Goal: Task Accomplishment & Management: Manage account settings

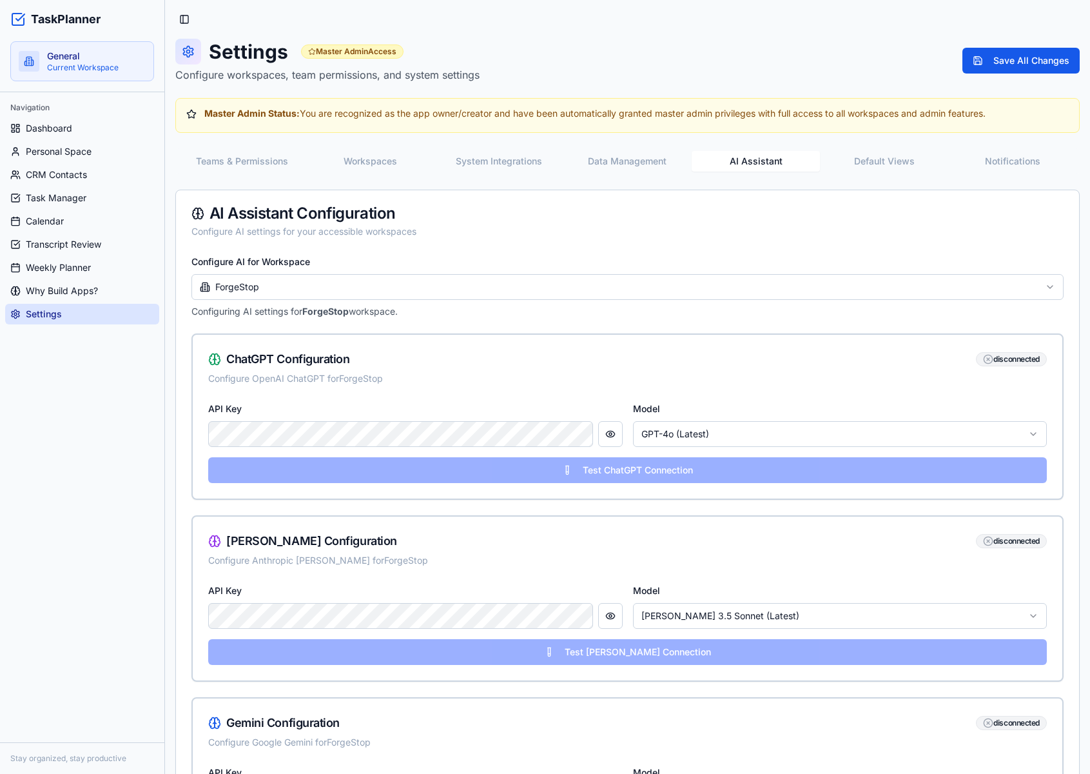
scroll to position [604, 0]
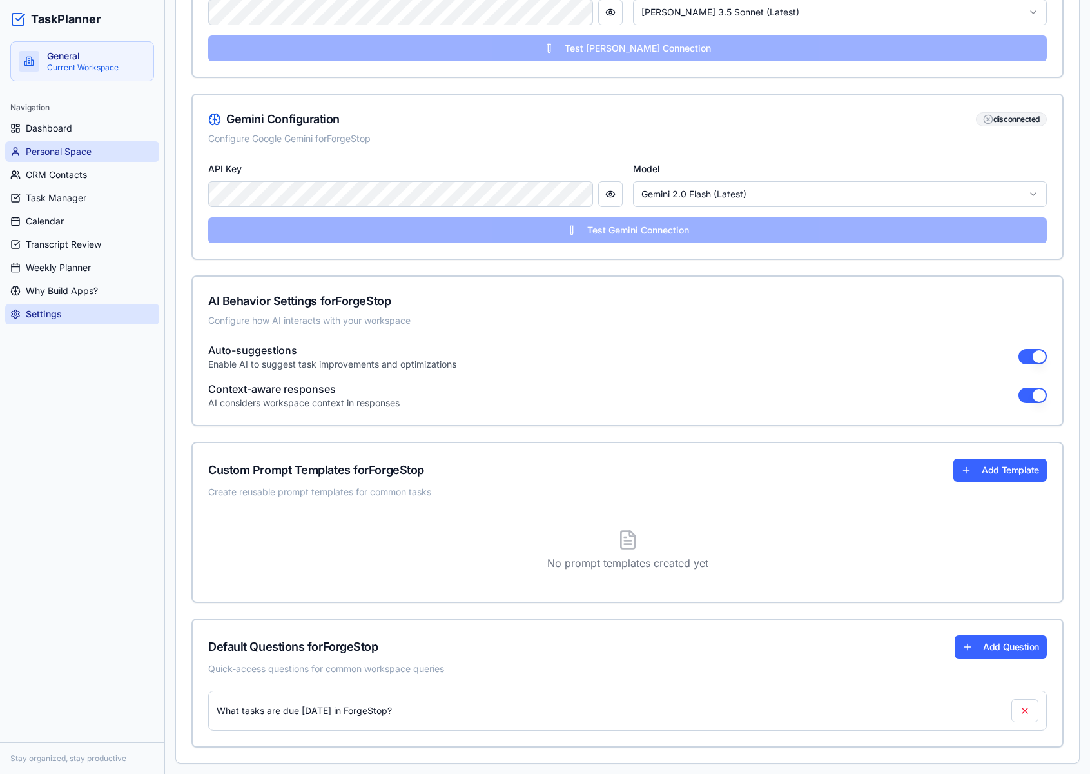
click at [77, 152] on span "Personal Space" at bounding box center [59, 151] width 66 height 13
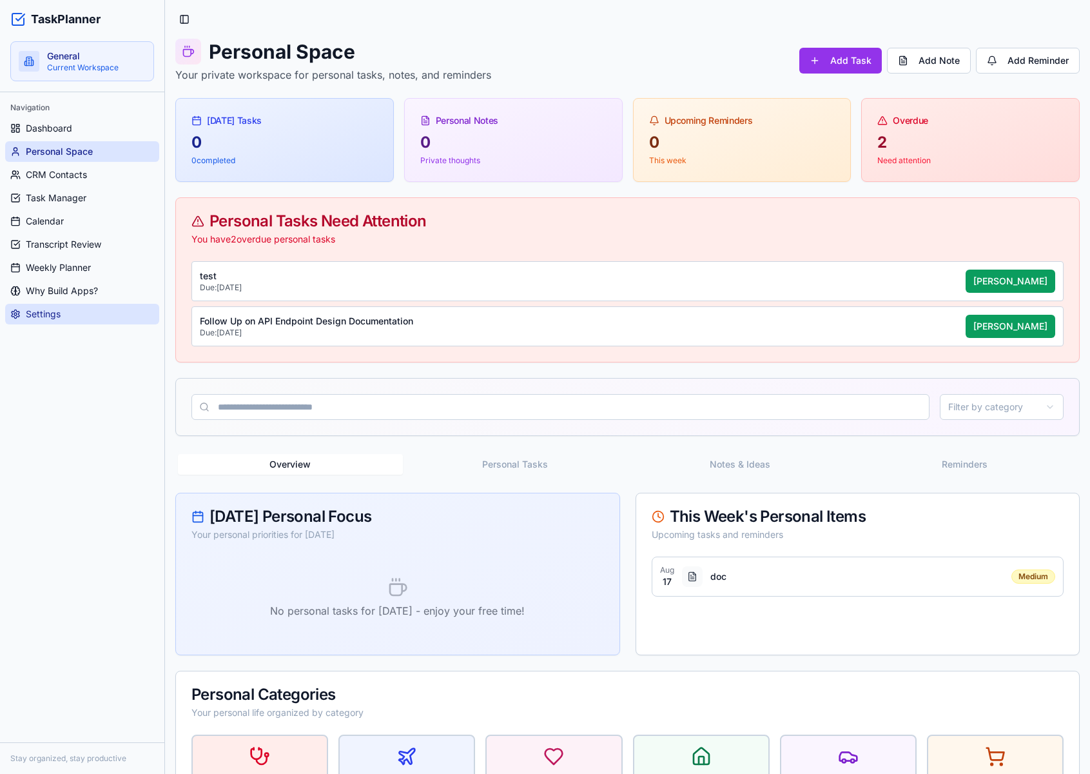
click at [63, 309] on link "Settings" at bounding box center [82, 314] width 154 height 21
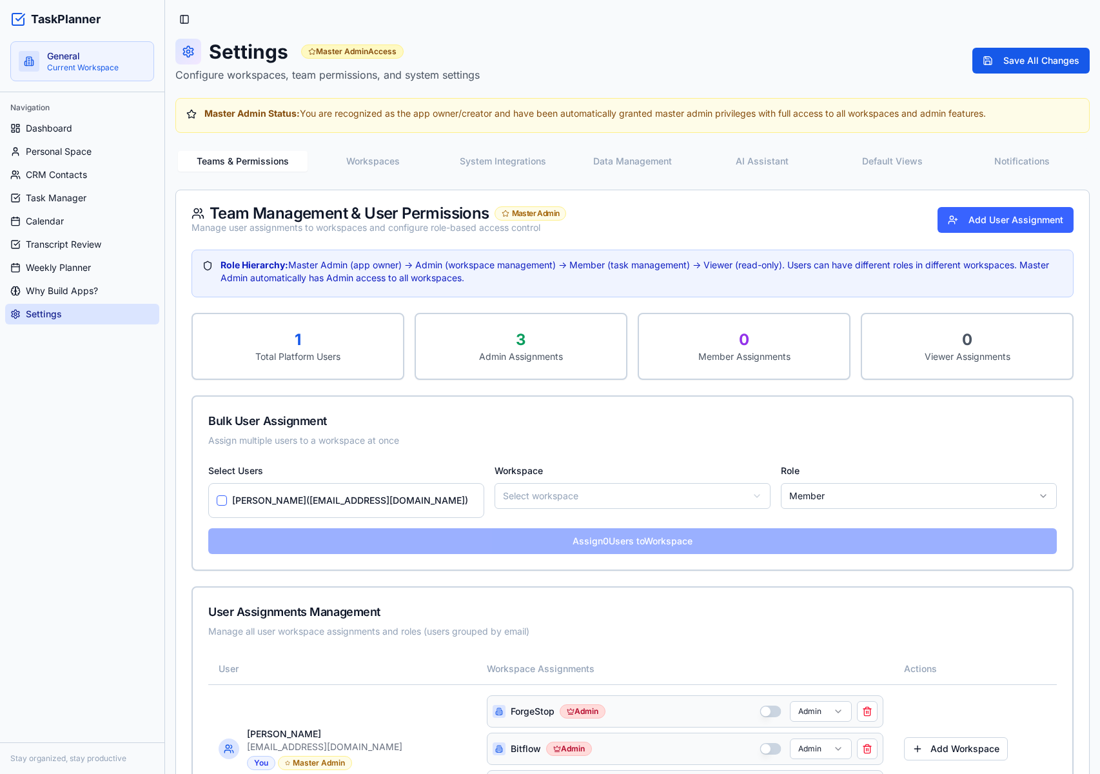
click at [374, 157] on button "Workspaces" at bounding box center [373, 161] width 130 height 21
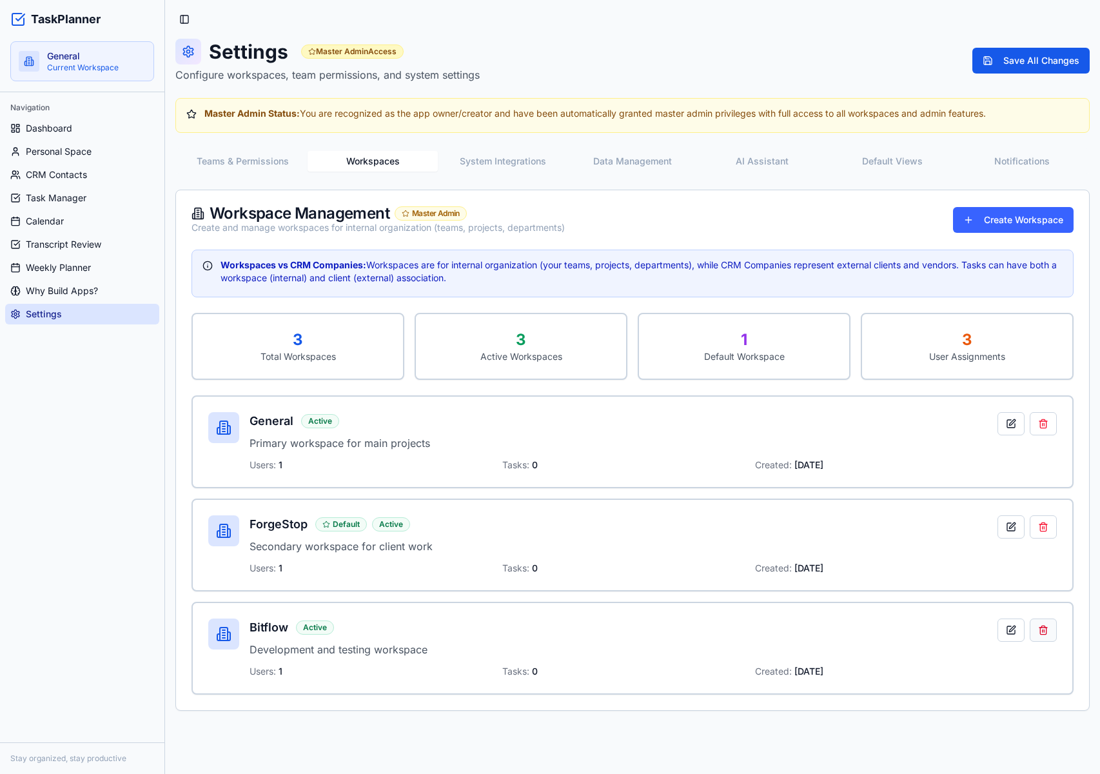
click at [1041, 627] on button at bounding box center [1043, 629] width 27 height 23
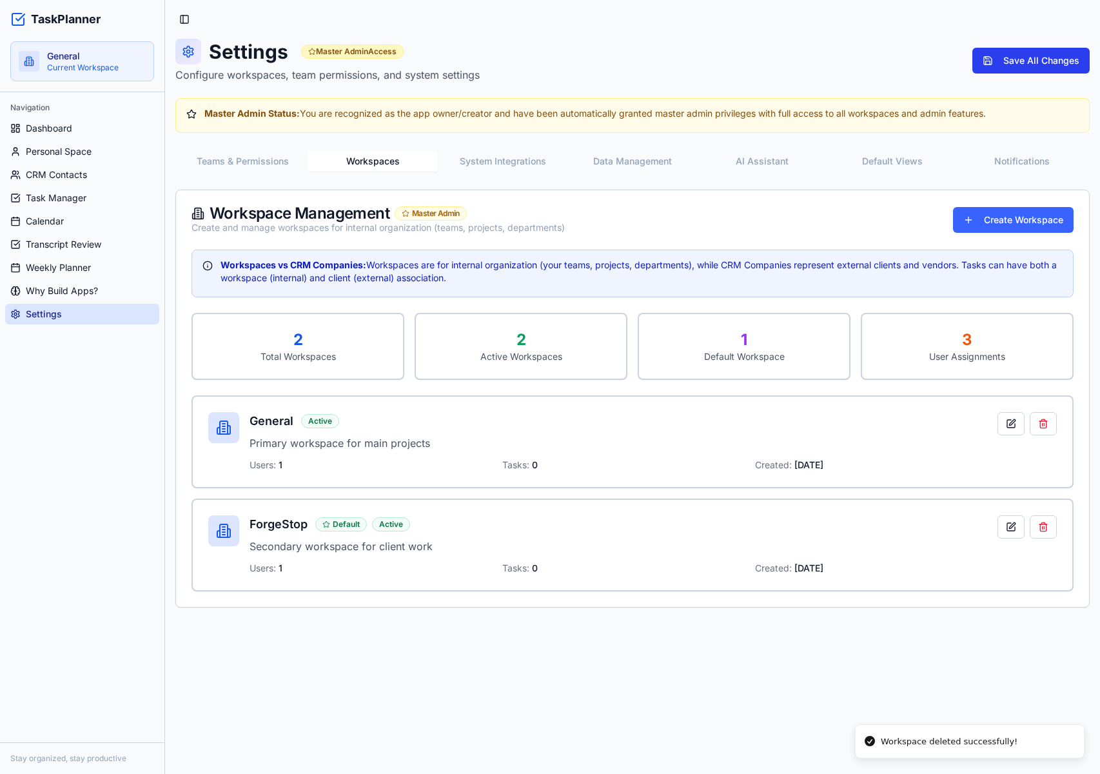
click at [1016, 59] on button "Save All Changes" at bounding box center [1030, 61] width 117 height 26
click at [40, 138] on link "Dashboard" at bounding box center [82, 128] width 154 height 21
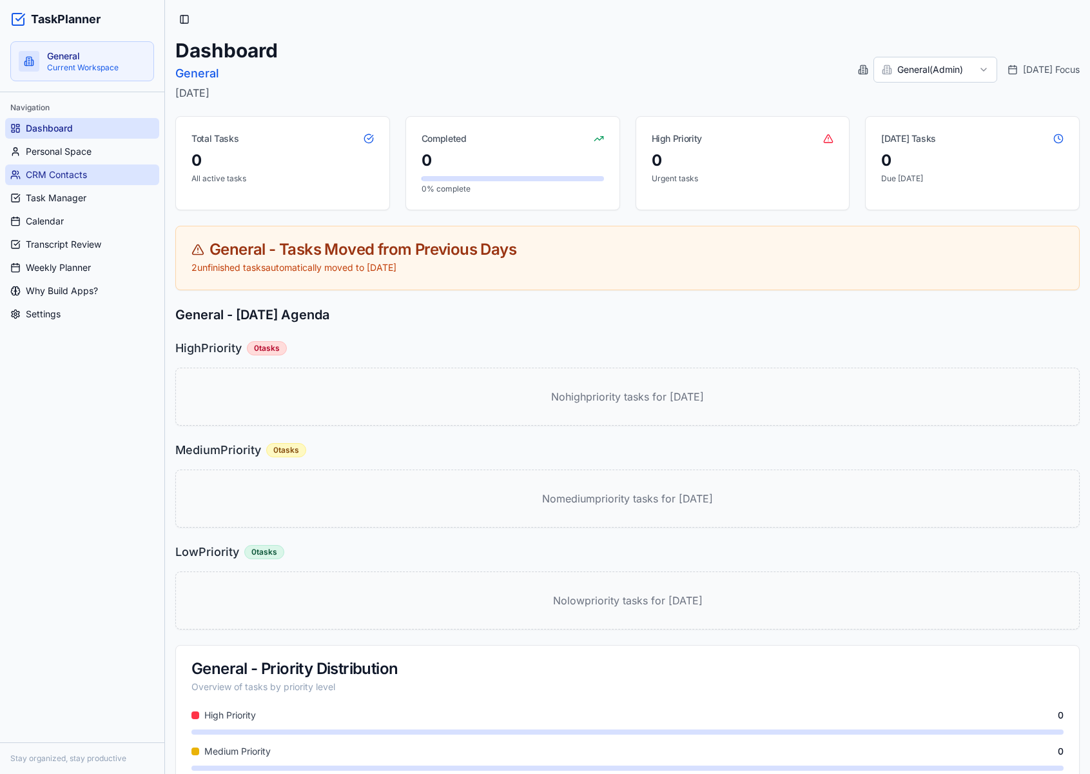
click at [73, 165] on link "CRM Contacts" at bounding box center [82, 174] width 154 height 21
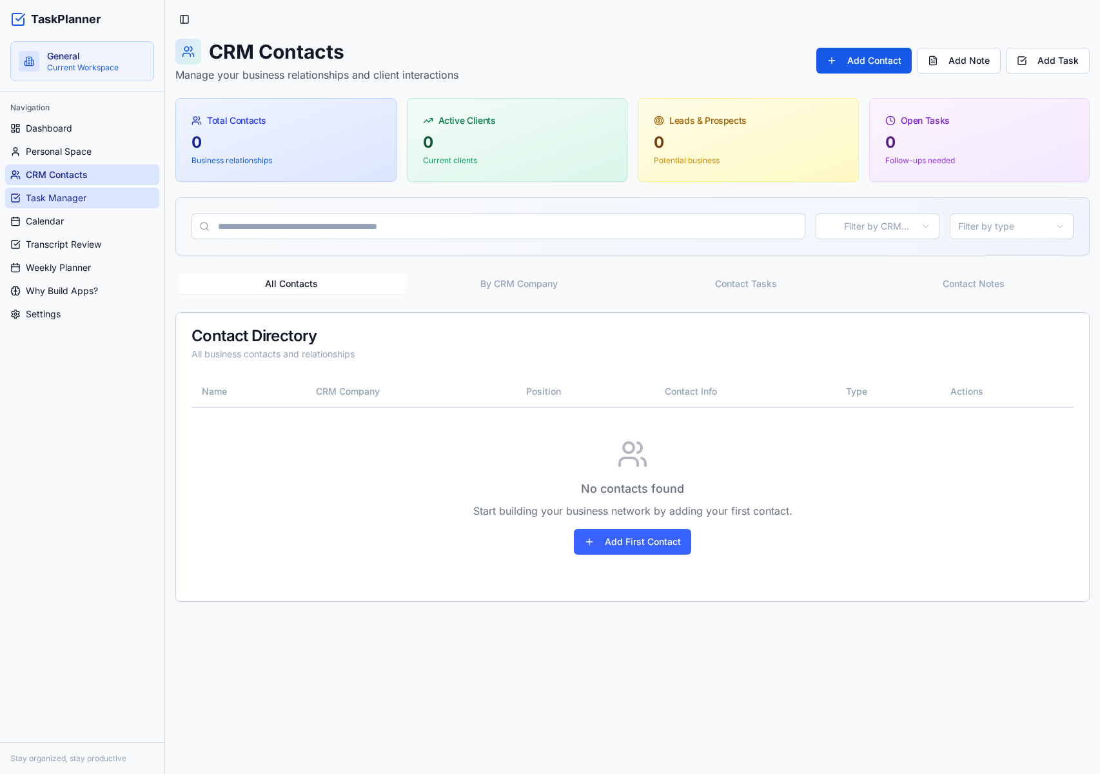
click at [66, 195] on span "Task Manager" at bounding box center [56, 198] width 61 height 13
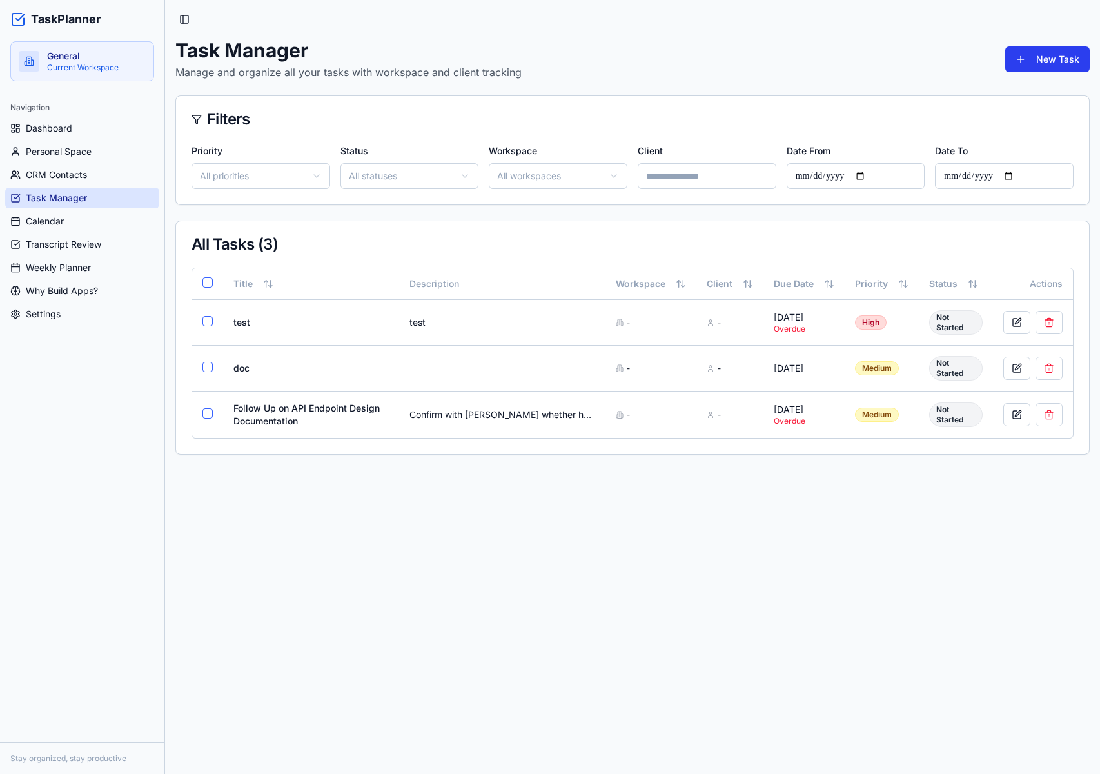
click at [1034, 61] on button "New Task" at bounding box center [1047, 59] width 84 height 26
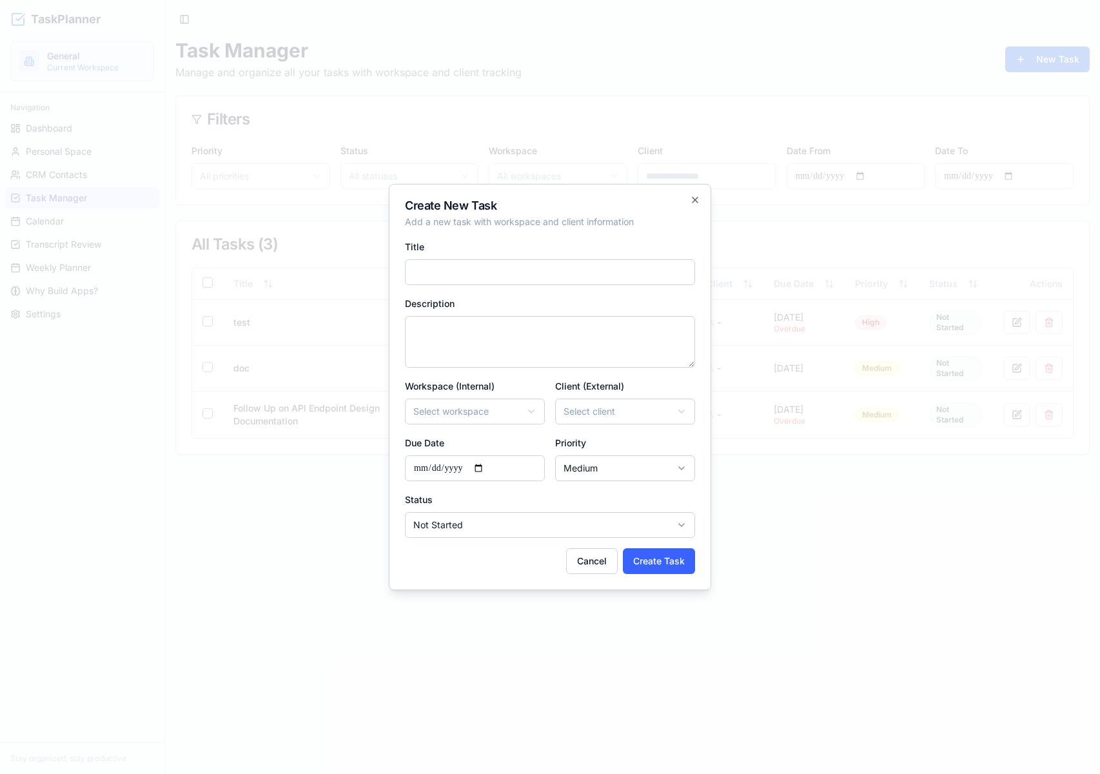
click at [513, 422] on body "TaskPlanner General Current Workspace Navigation Dashboard Personal Space CRM C…" at bounding box center [550, 387] width 1100 height 774
select select "*********"
click at [625, 422] on body "TaskPlanner General Current Workspace Navigation Dashboard Personal Space CRM C…" at bounding box center [550, 387] width 1100 height 774
click at [595, 555] on button "Cancel" at bounding box center [592, 561] width 52 height 26
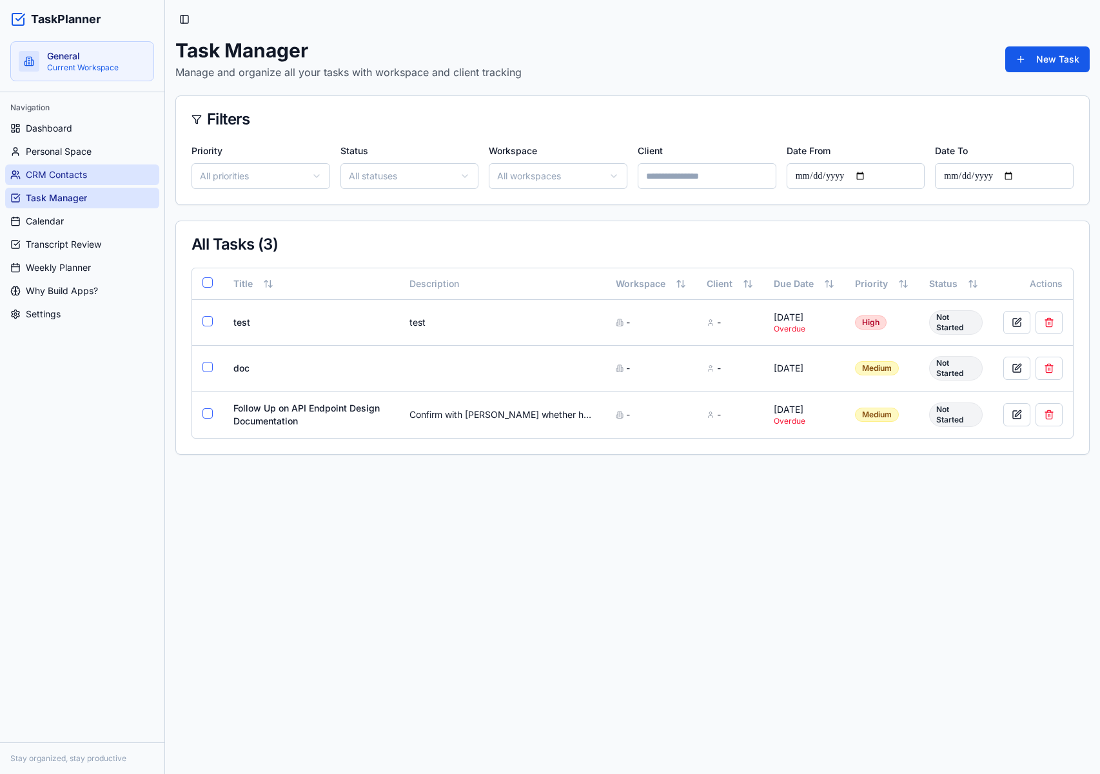
click at [79, 173] on span "CRM Contacts" at bounding box center [56, 174] width 61 height 13
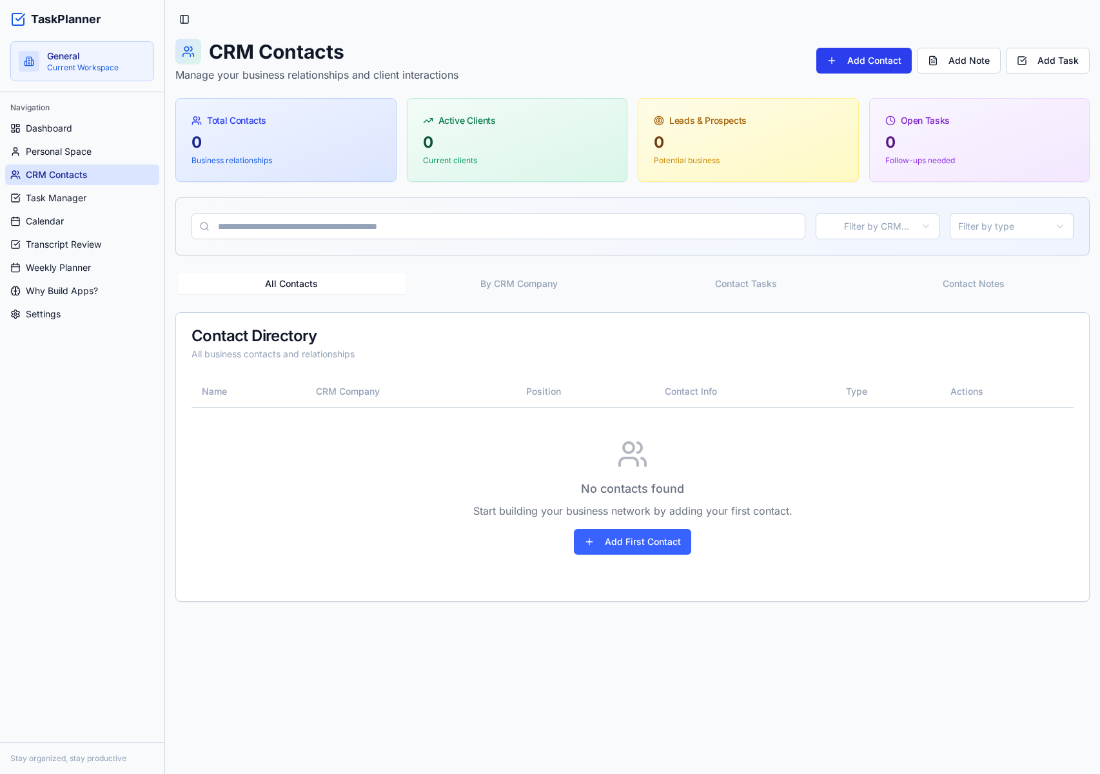
click at [888, 56] on button "Add Contact" at bounding box center [863, 61] width 95 height 26
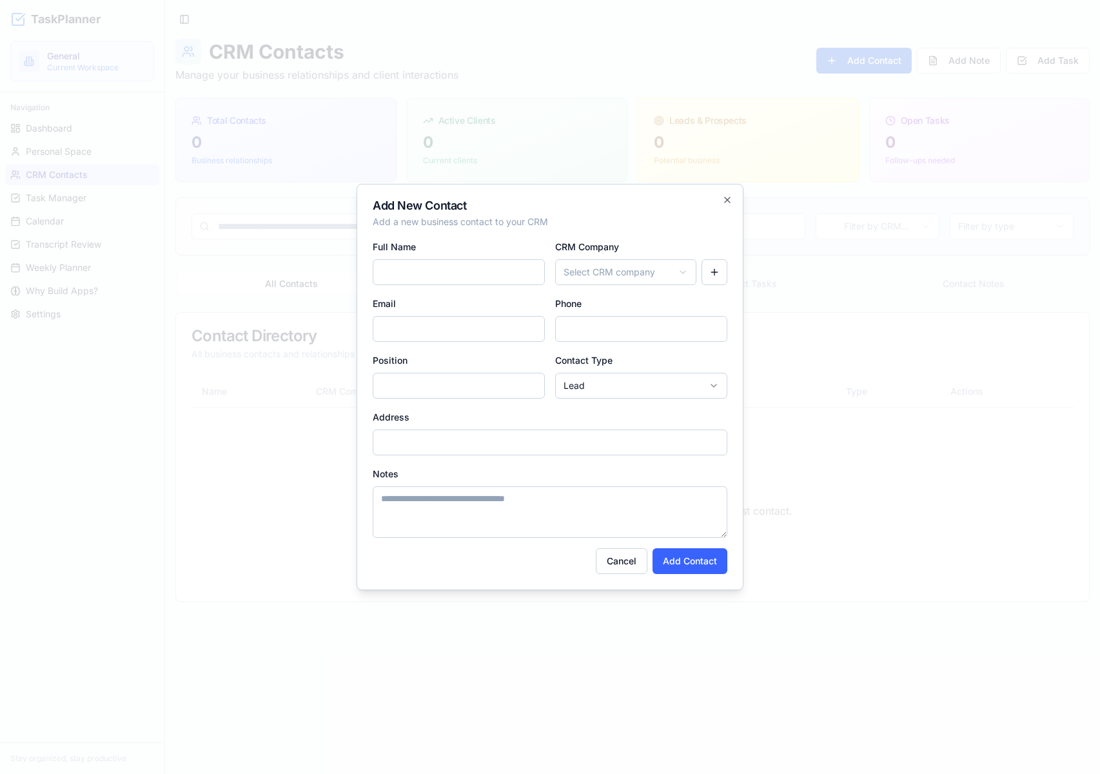
click at [649, 288] on form "Full Name CRM Company Select CRM company Email Phone Position Contact Type Lead…" at bounding box center [550, 406] width 355 height 335
click at [653, 270] on body "TaskPlanner General Current Workspace Navigation Dashboard Personal Space CRM C…" at bounding box center [550, 387] width 1100 height 774
click at [649, 268] on body "TaskPlanner General Current Workspace Navigation Dashboard Personal Space CRM C…" at bounding box center [550, 387] width 1100 height 774
click at [448, 273] on input "Full Name" at bounding box center [459, 272] width 172 height 26
click at [731, 266] on div "Add New Contact Add a new business contact to your CRM Full Name CRM Company Se…" at bounding box center [550, 387] width 387 height 406
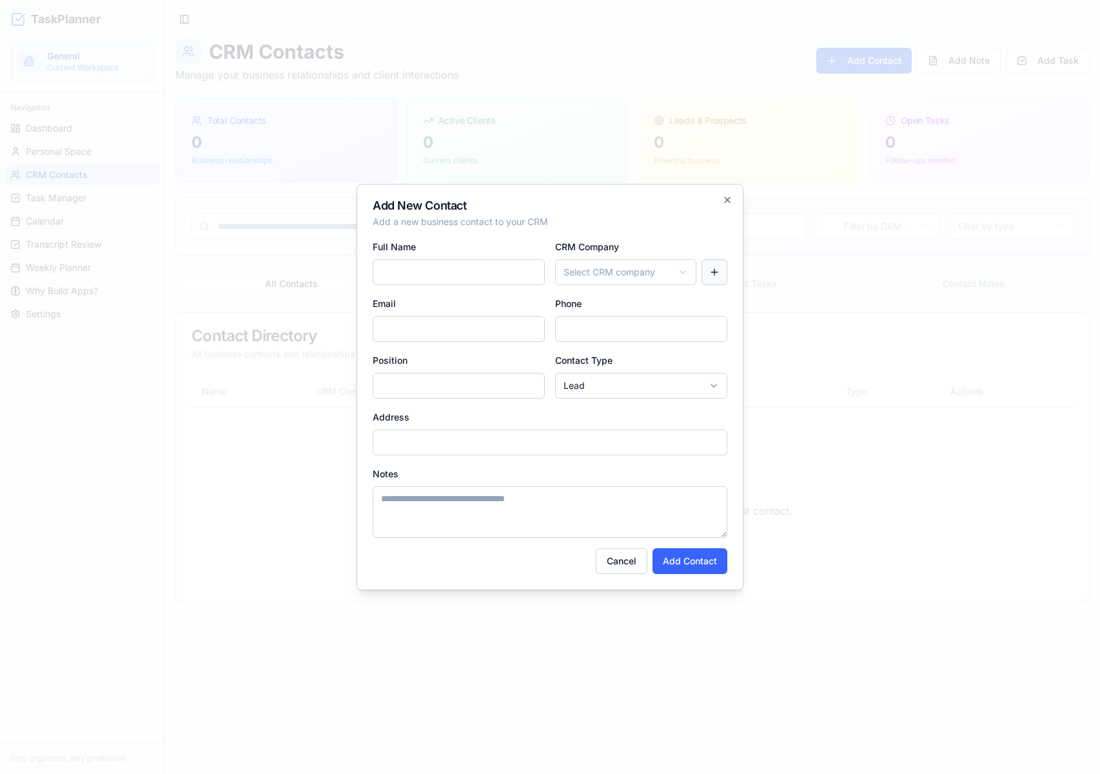
click at [713, 268] on button "button" at bounding box center [715, 272] width 26 height 26
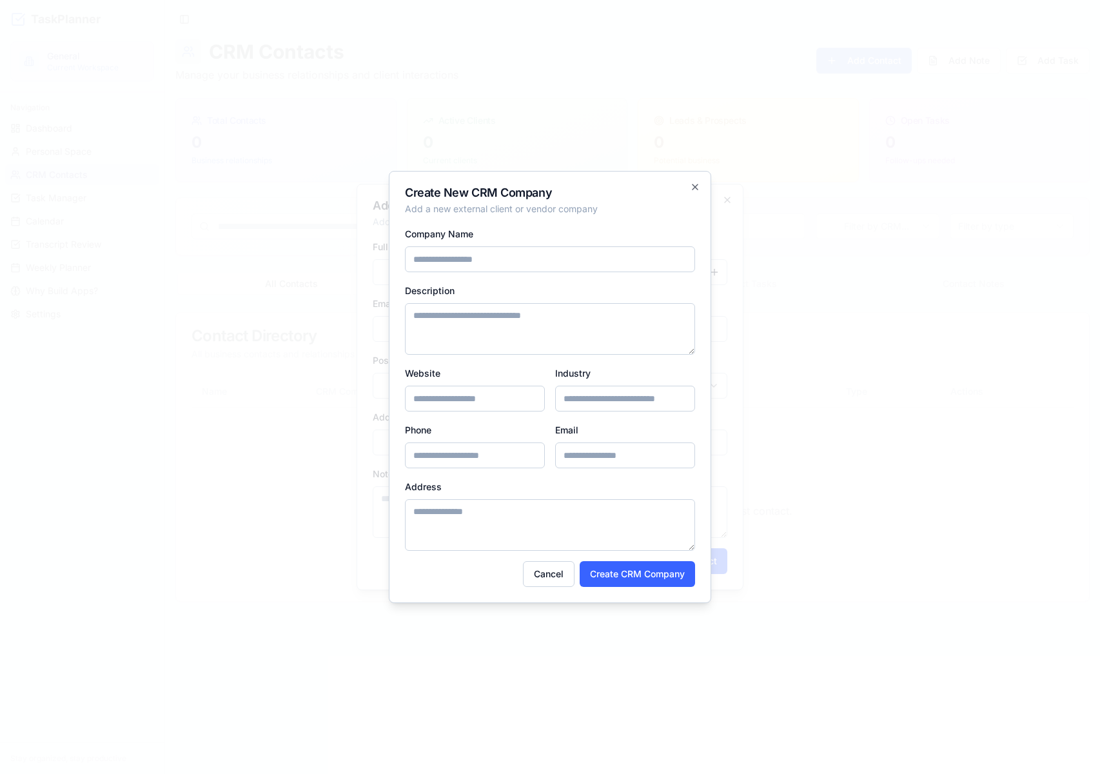
click at [688, 181] on div "Create New CRM Company Add a new external client or vendor company Company Name…" at bounding box center [550, 387] width 322 height 432
click at [693, 185] on icon "button" at bounding box center [695, 186] width 5 height 5
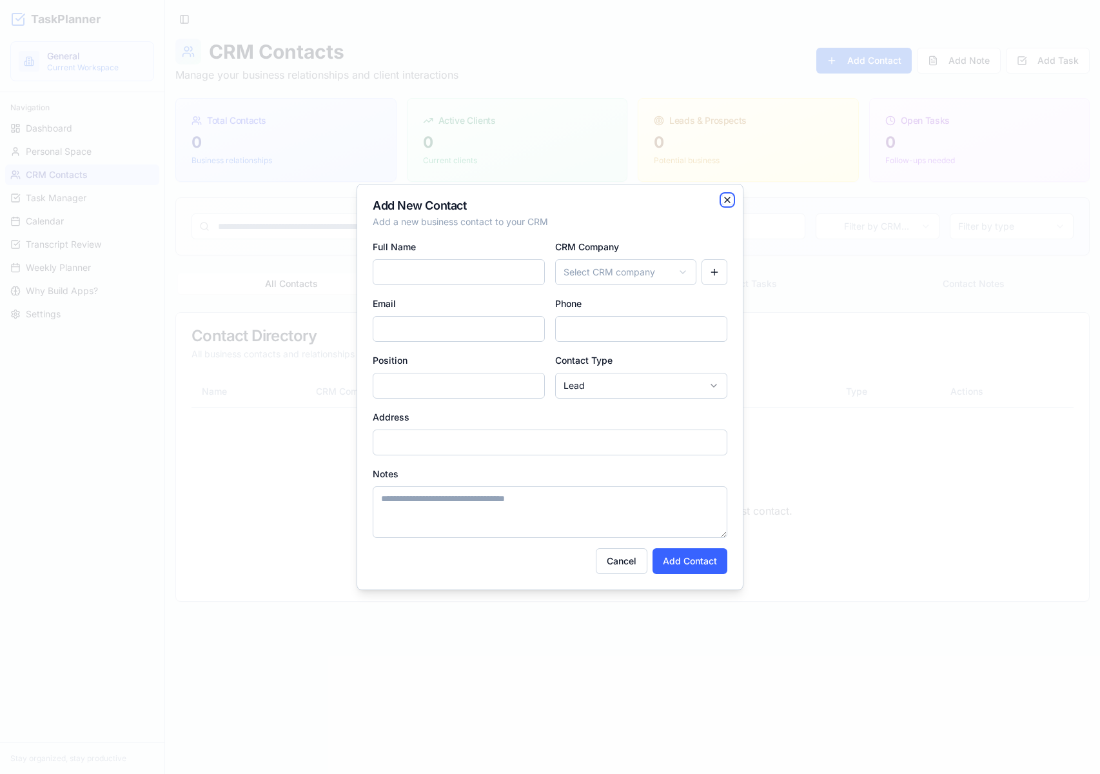
click at [722, 201] on icon "button" at bounding box center [727, 200] width 10 height 10
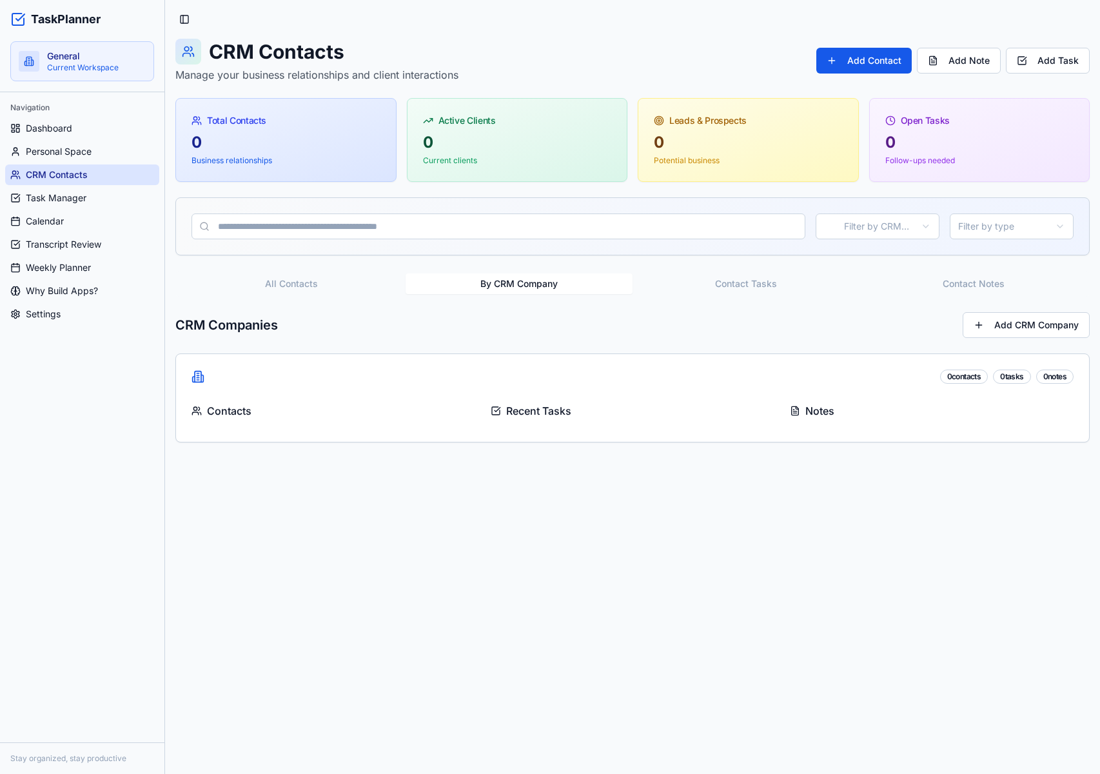
click at [526, 286] on button "By CRM Company" at bounding box center [520, 283] width 228 height 21
click at [1018, 319] on button "Add CRM Company" at bounding box center [1026, 325] width 127 height 26
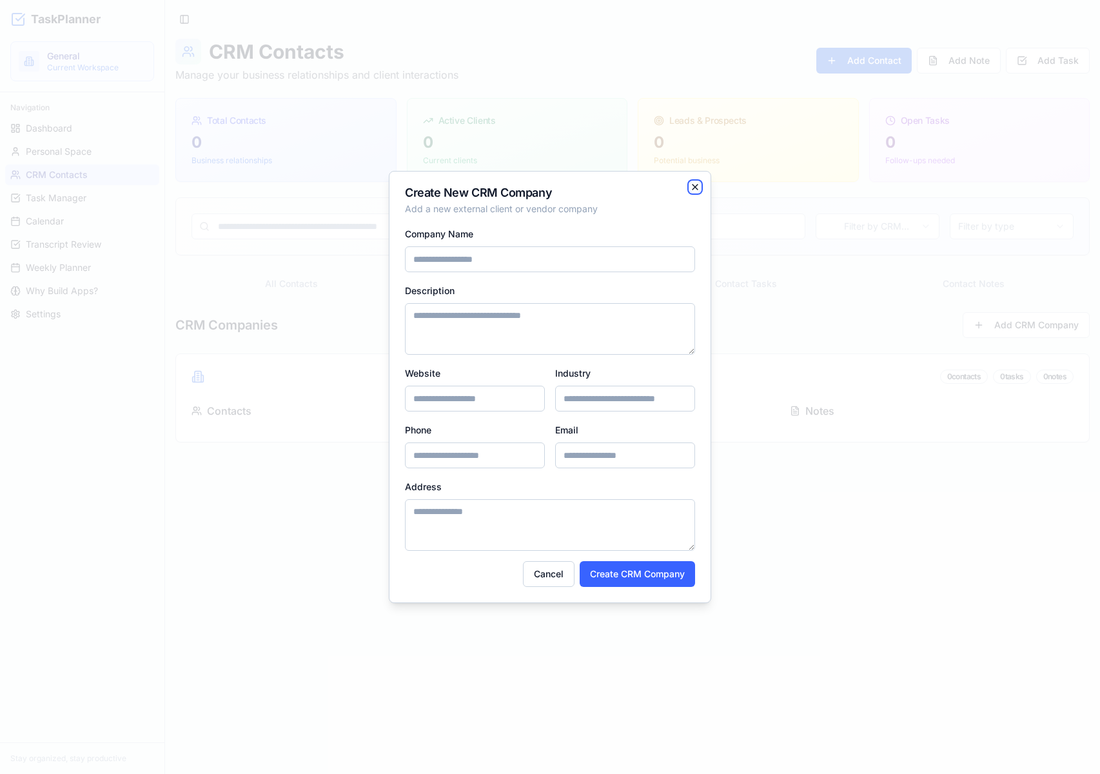
drag, startPoint x: 695, startPoint y: 184, endPoint x: 733, endPoint y: 119, distance: 75.4
click at [696, 183] on icon "button" at bounding box center [695, 187] width 10 height 10
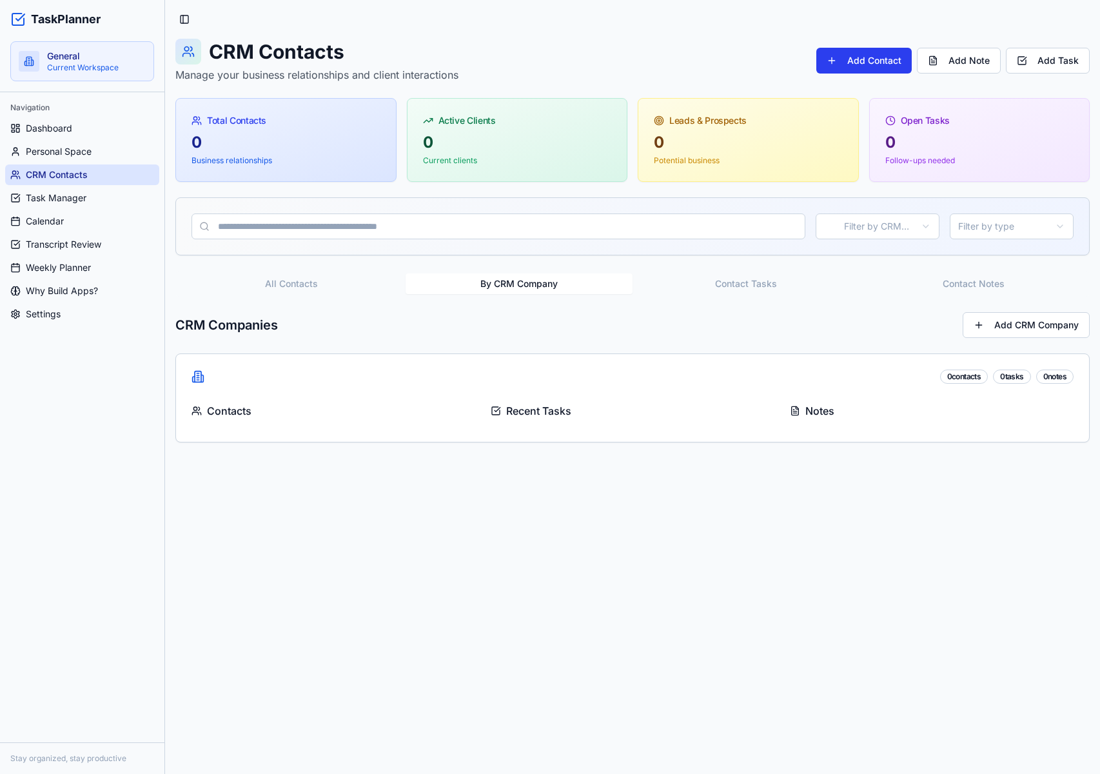
click at [871, 63] on button "Add Contact" at bounding box center [863, 61] width 95 height 26
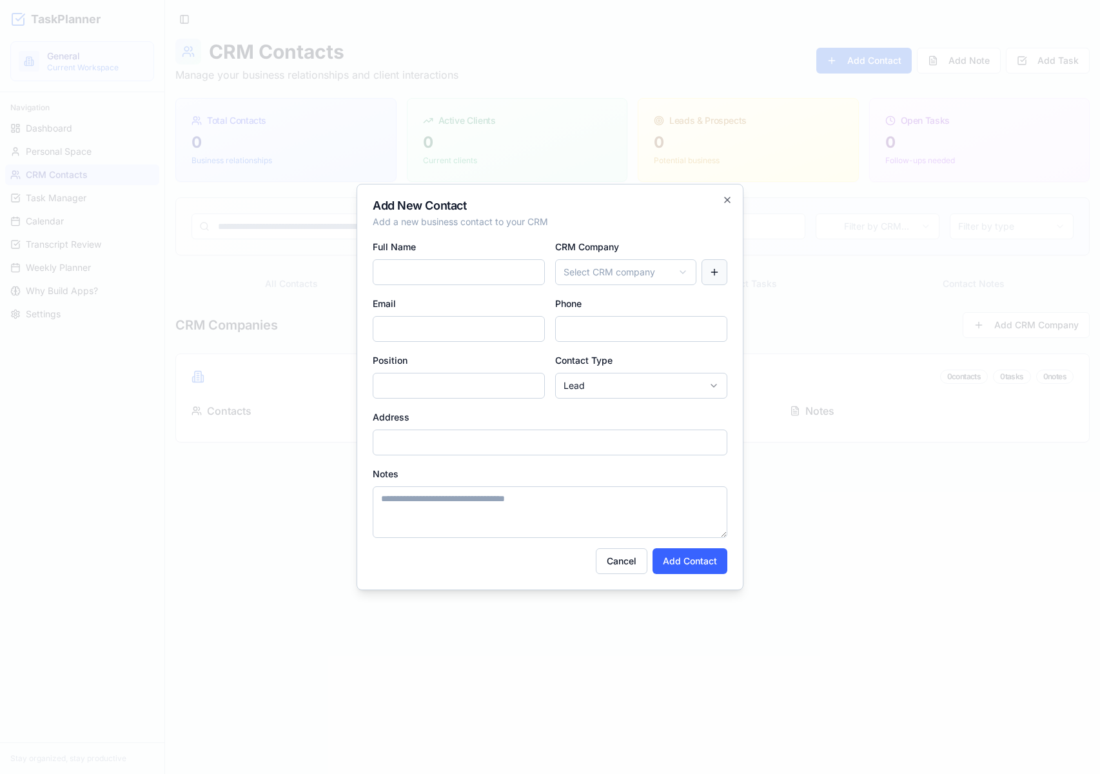
click at [715, 275] on button "button" at bounding box center [715, 272] width 26 height 26
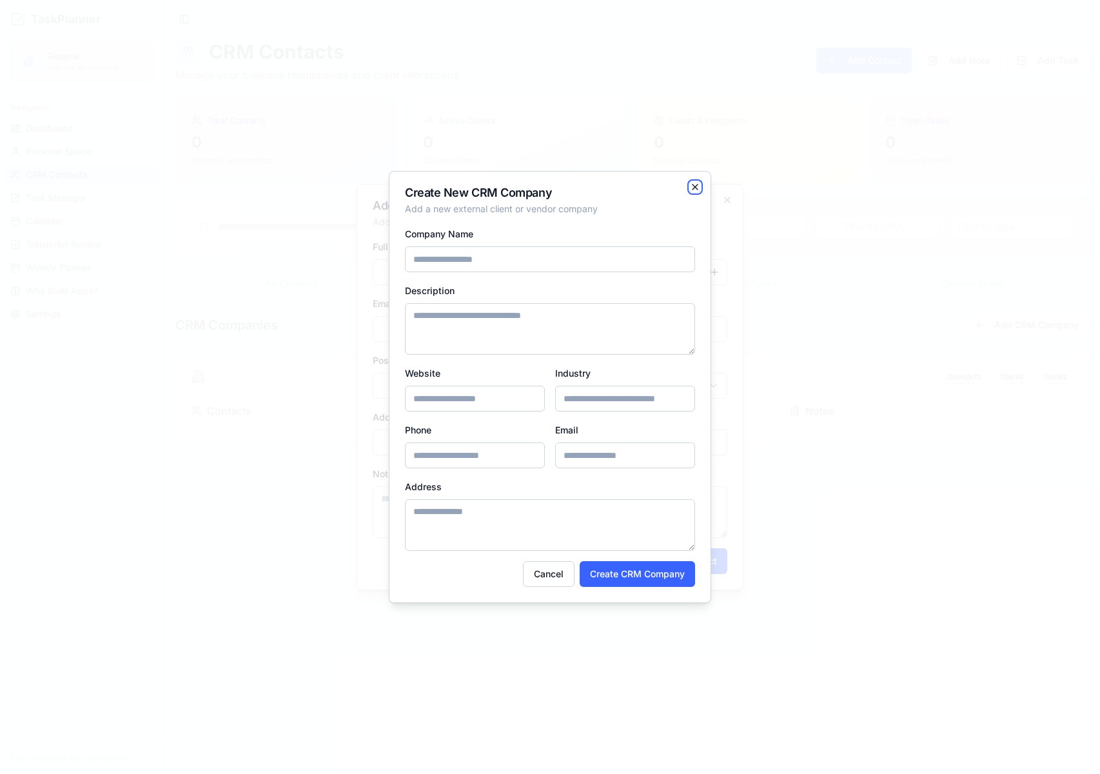
click at [691, 185] on icon "button" at bounding box center [695, 187] width 10 height 10
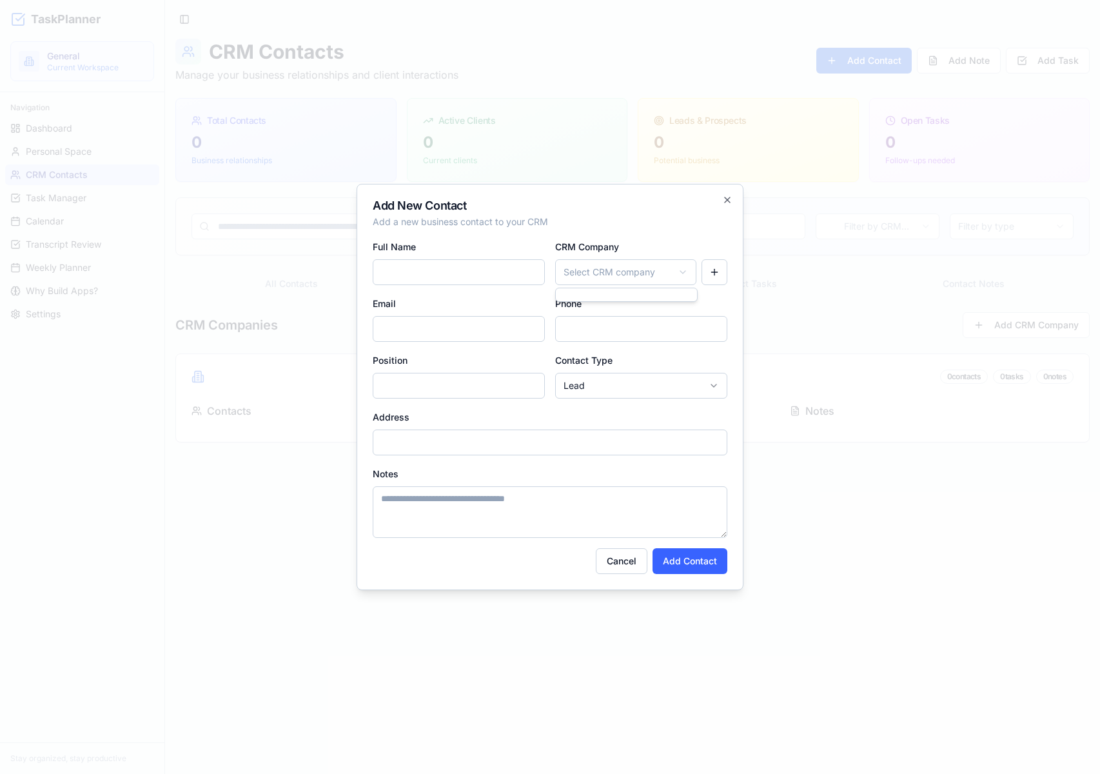
click at [682, 273] on body "TaskPlanner General Current Workspace Navigation Dashboard Personal Space CRM C…" at bounding box center [550, 387] width 1100 height 774
drag, startPoint x: 670, startPoint y: 290, endPoint x: 666, endPoint y: 225, distance: 65.2
click at [669, 290] on div at bounding box center [626, 294] width 141 height 13
click at [667, 223] on body "TaskPlanner General Current Workspace Navigation Dashboard Personal Space CRM C…" at bounding box center [550, 387] width 1100 height 774
click at [737, 188] on div "Add New Contact Add a new business contact to your CRM Full Name CRM Company Se…" at bounding box center [550, 387] width 387 height 406
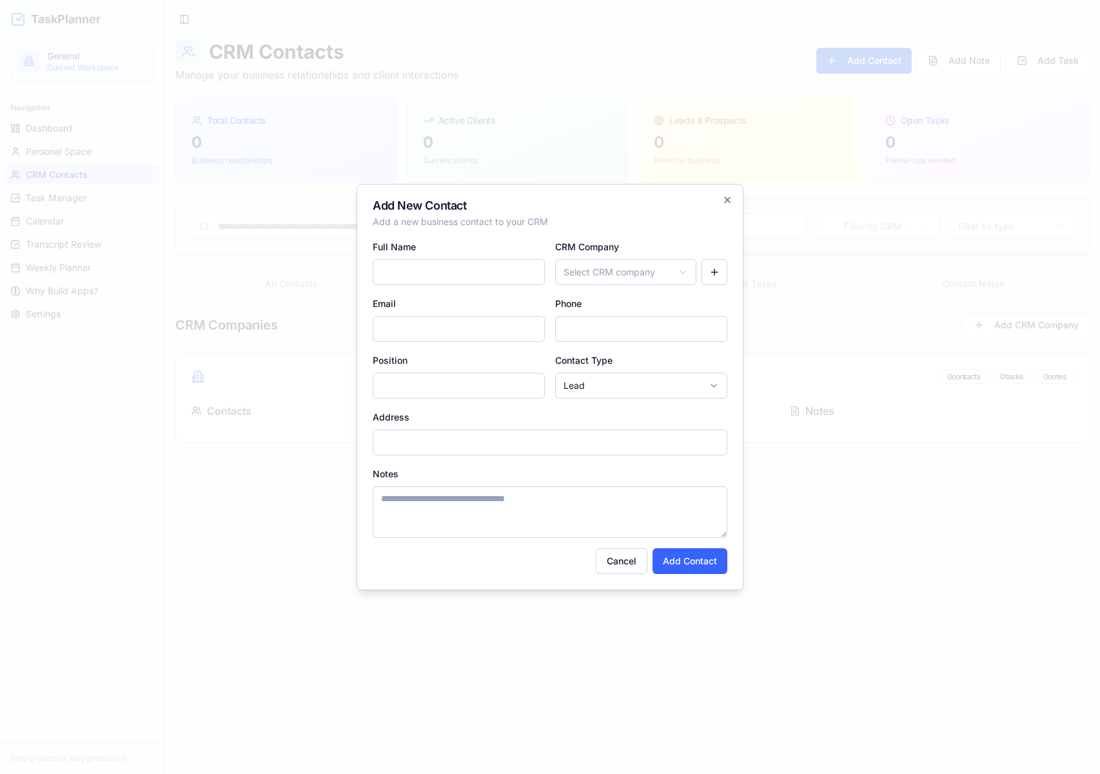
click at [722, 199] on div "Add New Contact Add a new business contact to your CRM Full Name CRM Company Se…" at bounding box center [550, 387] width 387 height 406
click at [727, 198] on icon "button" at bounding box center [727, 200] width 10 height 10
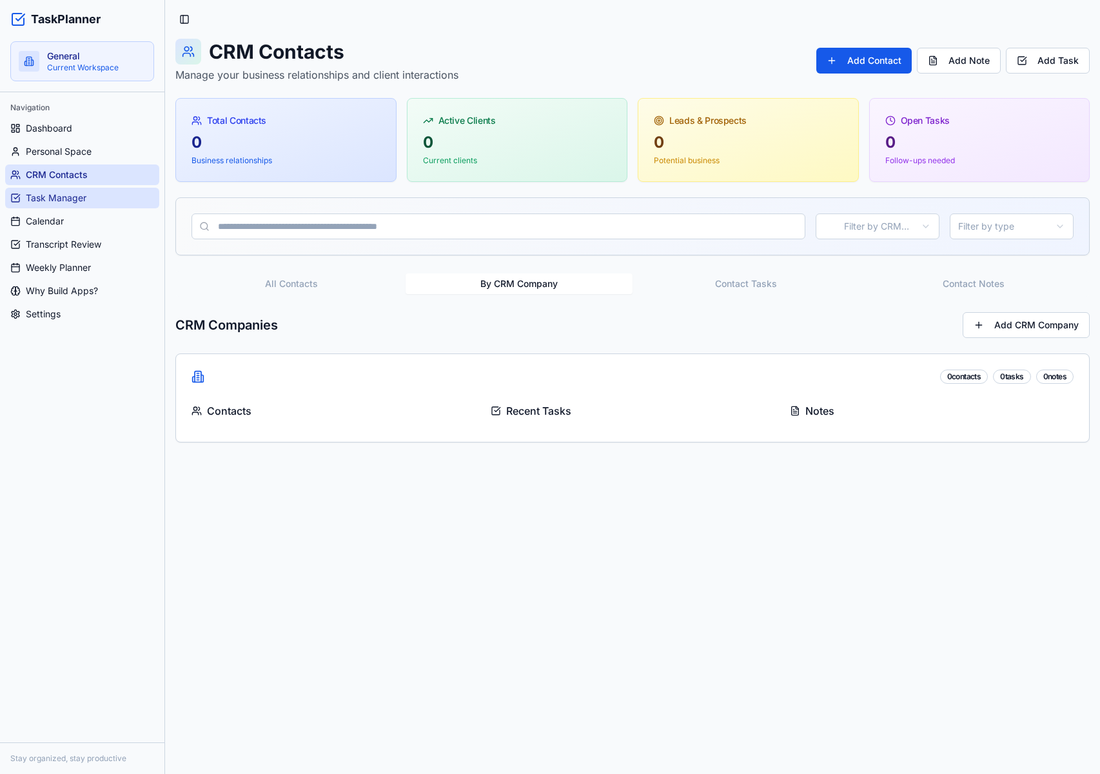
click at [97, 195] on link "Task Manager" at bounding box center [82, 198] width 154 height 21
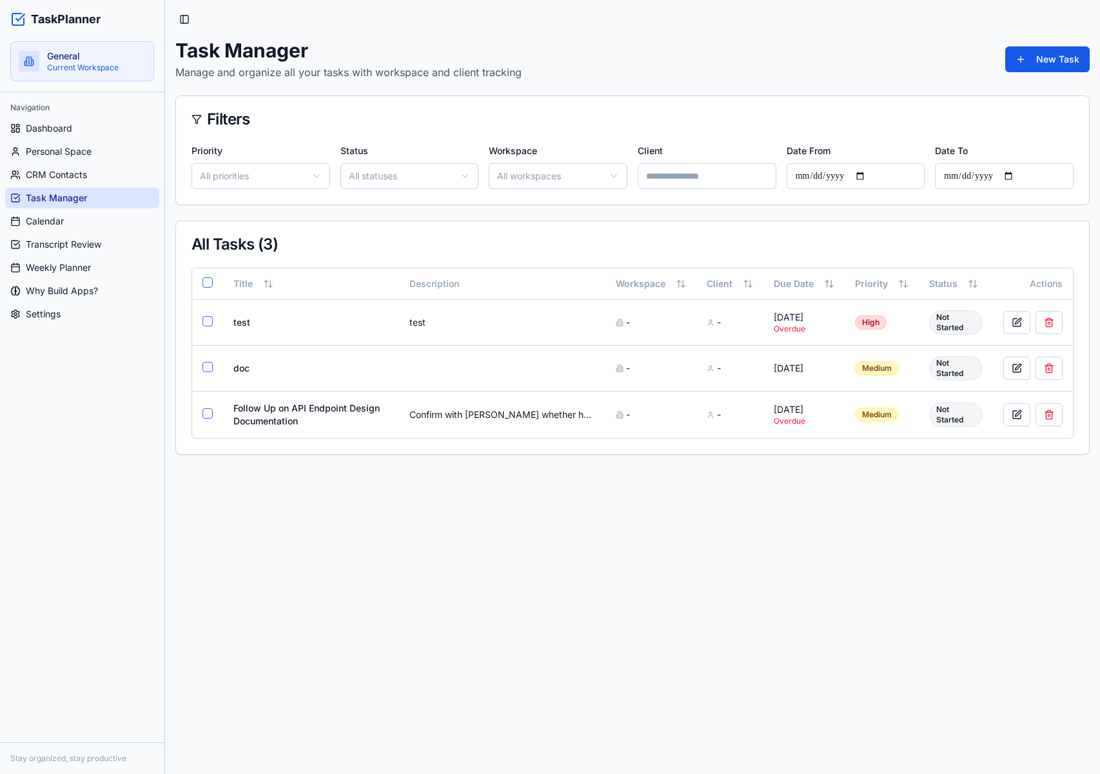
click at [1038, 77] on div "Task Manager Manage and organize all your tasks with workspace and client track…" at bounding box center [632, 59] width 914 height 41
click at [1072, 59] on button "New Task" at bounding box center [1047, 59] width 84 height 26
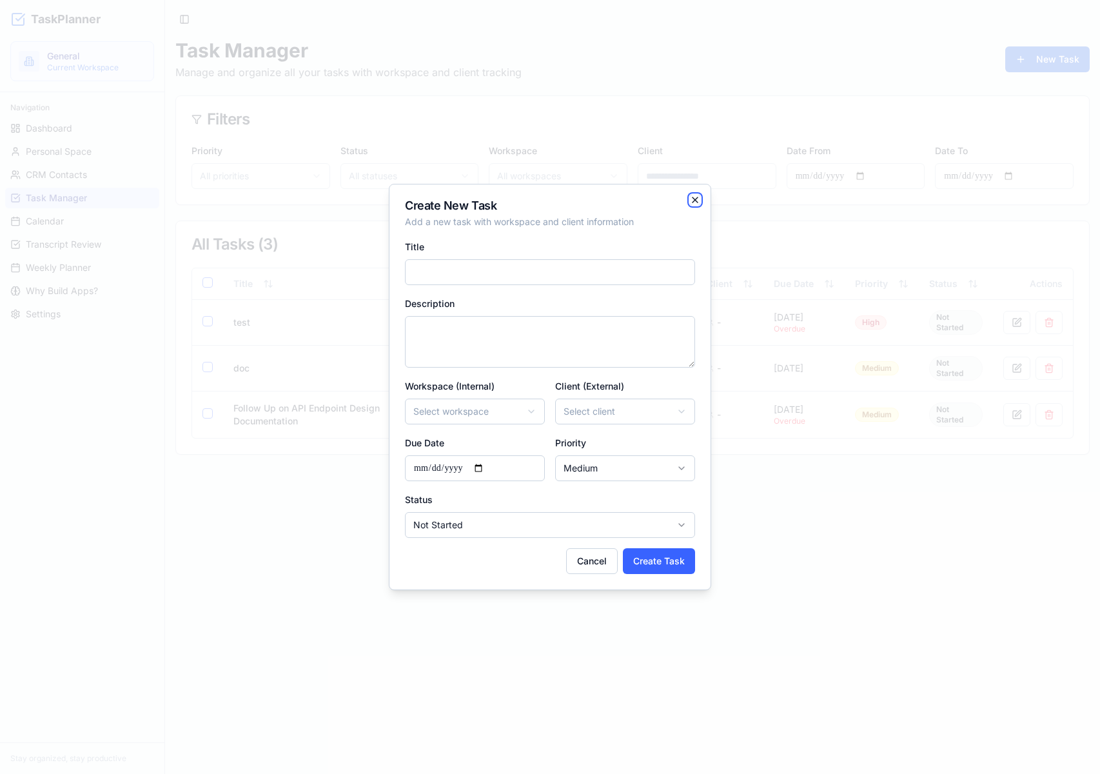
click at [690, 197] on icon "button" at bounding box center [695, 200] width 10 height 10
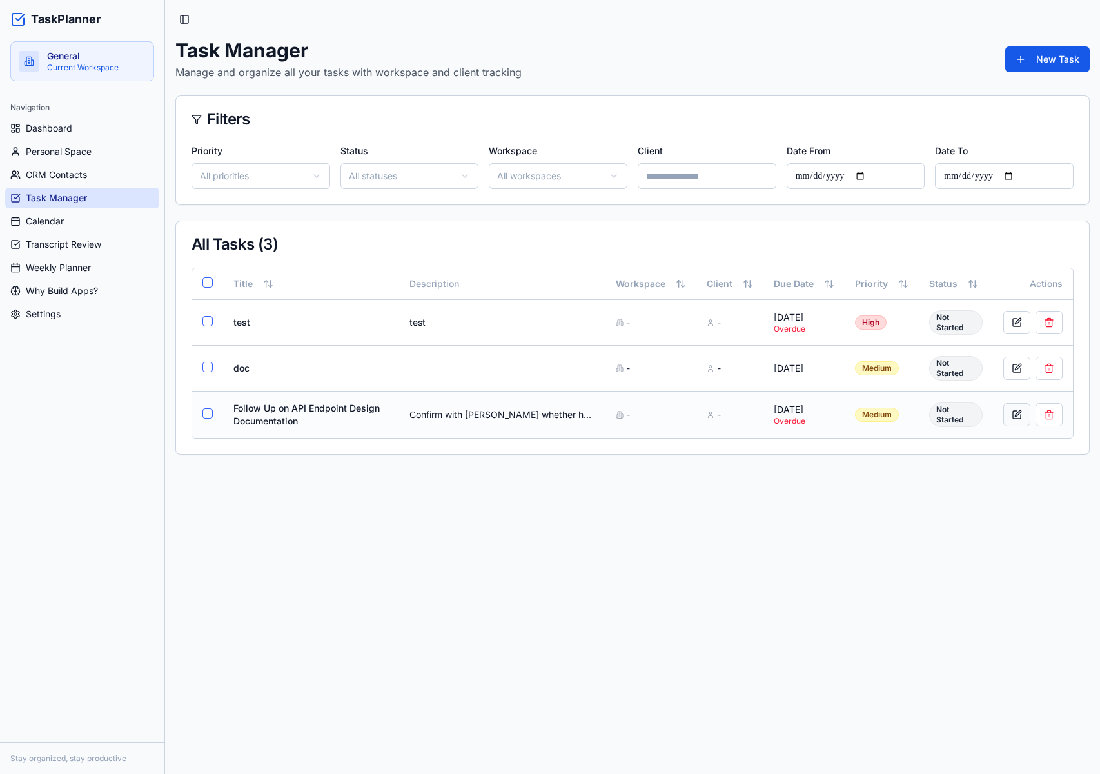
click at [1018, 418] on button at bounding box center [1016, 414] width 27 height 23
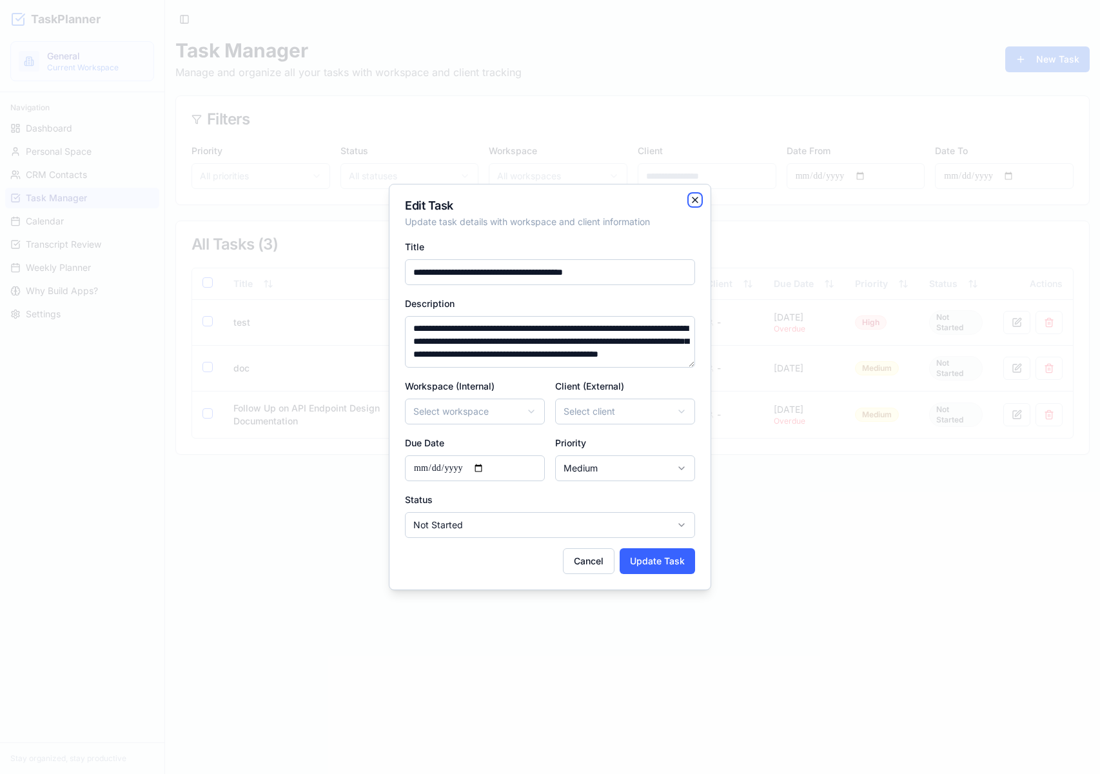
click at [694, 200] on icon "button" at bounding box center [695, 200] width 10 height 10
